Goal: Task Accomplishment & Management: Use online tool/utility

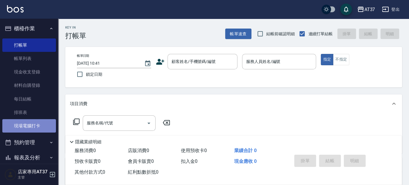
click at [45, 126] on link "現場電腦打卡" at bounding box center [29, 125] width 54 height 13
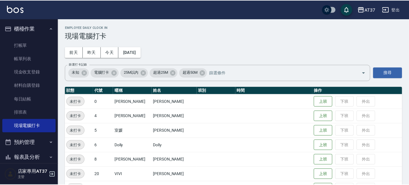
scroll to position [65, 0]
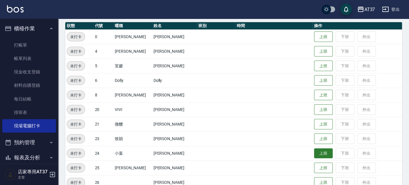
click at [319, 154] on button "上班" at bounding box center [323, 153] width 19 height 10
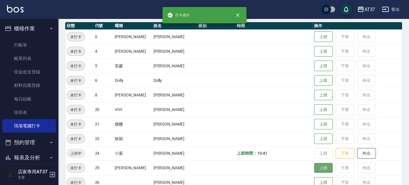
click at [317, 168] on button "上班" at bounding box center [323, 168] width 19 height 10
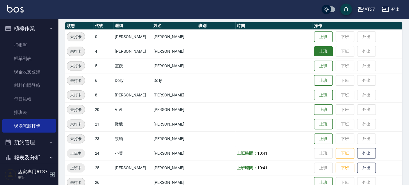
click at [319, 45] on td "上班 下班 外出" at bounding box center [357, 51] width 89 height 15
click at [320, 47] on button "上班" at bounding box center [323, 51] width 19 height 10
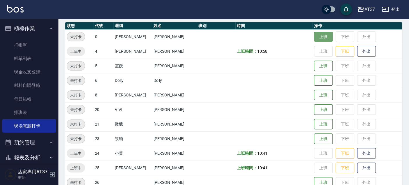
click at [319, 41] on button "上班" at bounding box center [323, 37] width 19 height 10
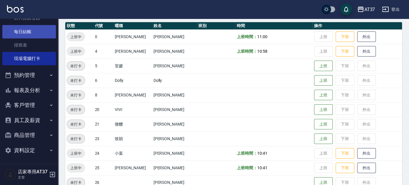
scroll to position [68, 0]
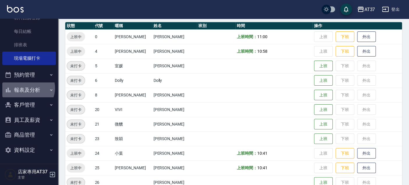
click at [27, 88] on button "報表及分析" at bounding box center [29, 89] width 54 height 15
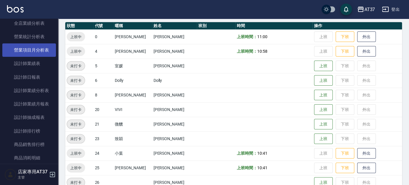
scroll to position [262, 0]
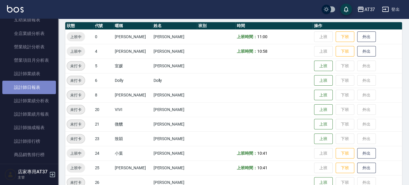
click at [30, 87] on link "設計師日報表" at bounding box center [29, 87] width 54 height 13
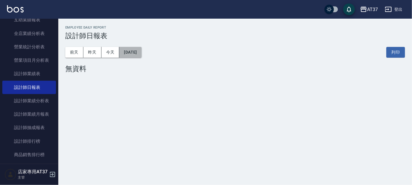
click at [141, 49] on button "[DATE]" at bounding box center [130, 52] width 22 height 11
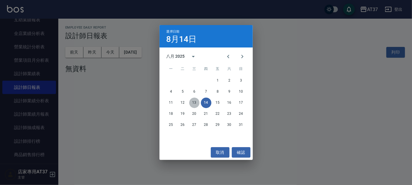
click at [195, 102] on button "13" at bounding box center [194, 103] width 10 height 10
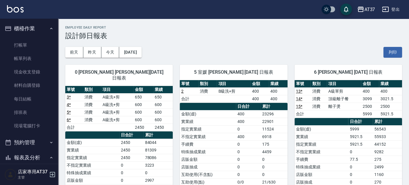
click at [37, 42] on link "打帳單" at bounding box center [29, 44] width 54 height 13
